Goal: Navigation & Orientation: Find specific page/section

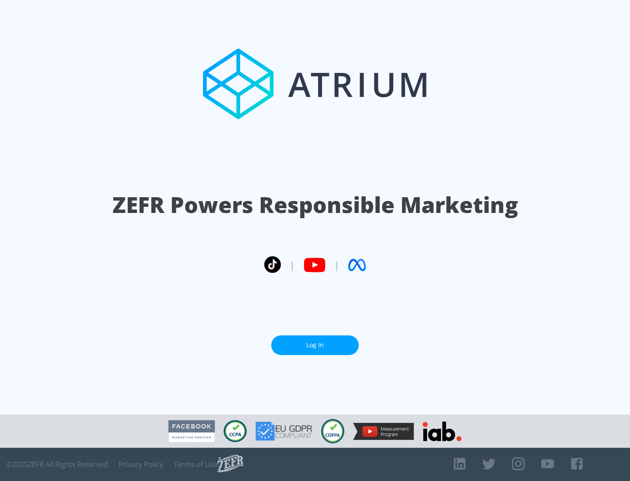
click at [315, 345] on link "Log In" at bounding box center [315, 346] width 88 height 20
